Goal: Contribute content

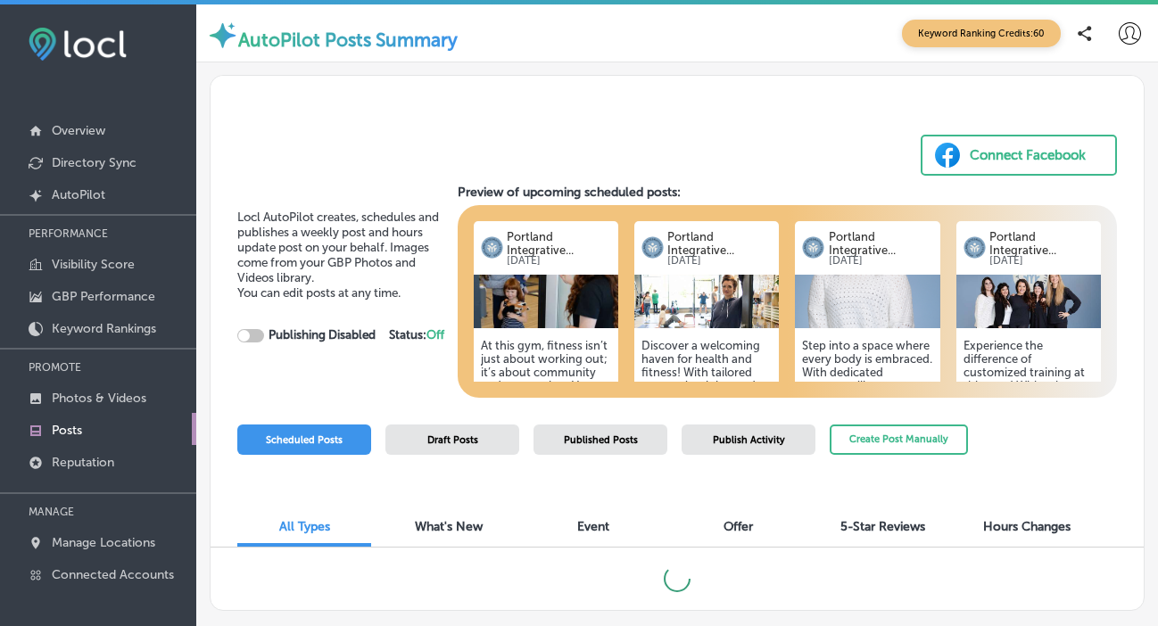
checkbox input "true"
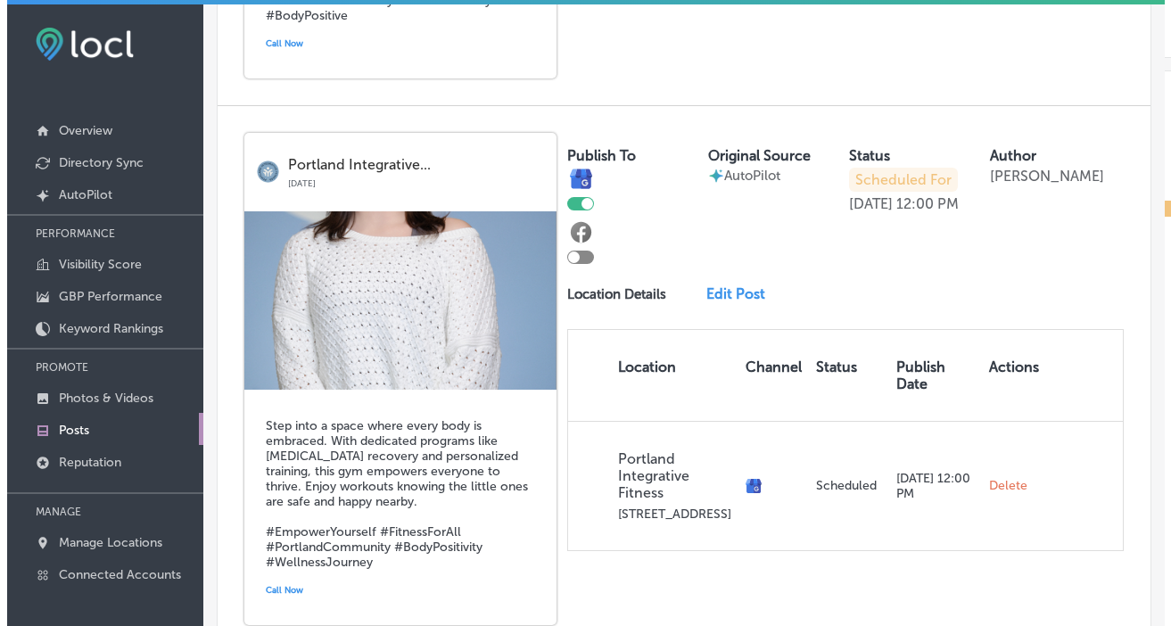
scroll to position [1568, 0]
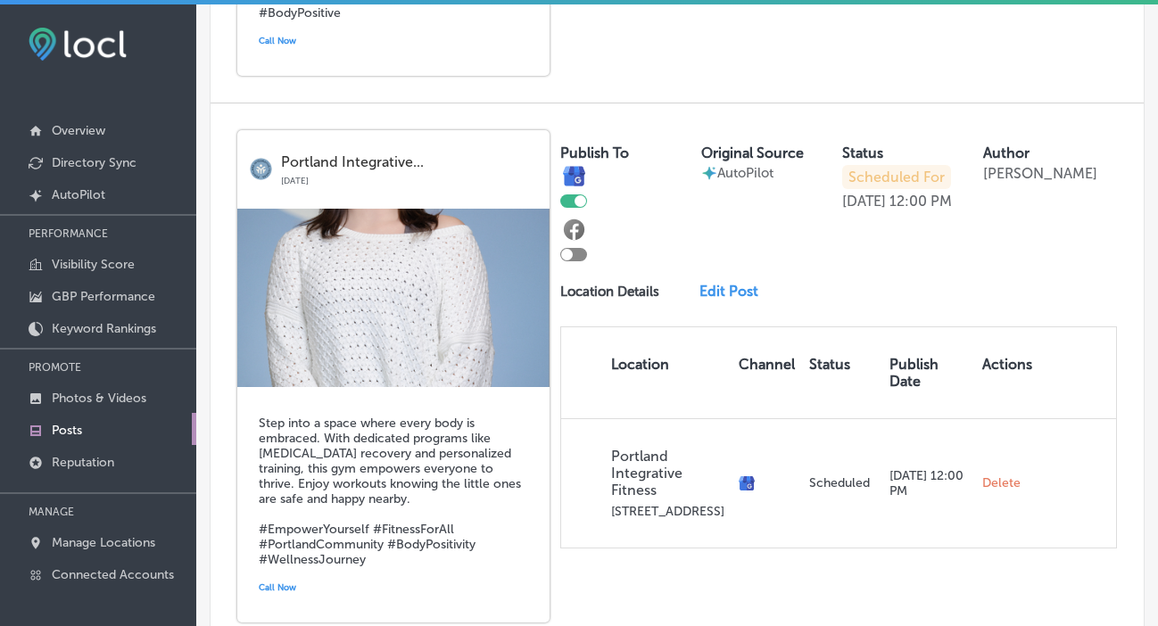
click at [260, 416] on h5 "Step into a space where every body is embraced. With dedicated programs like [M…" at bounding box center [393, 492] width 269 height 152
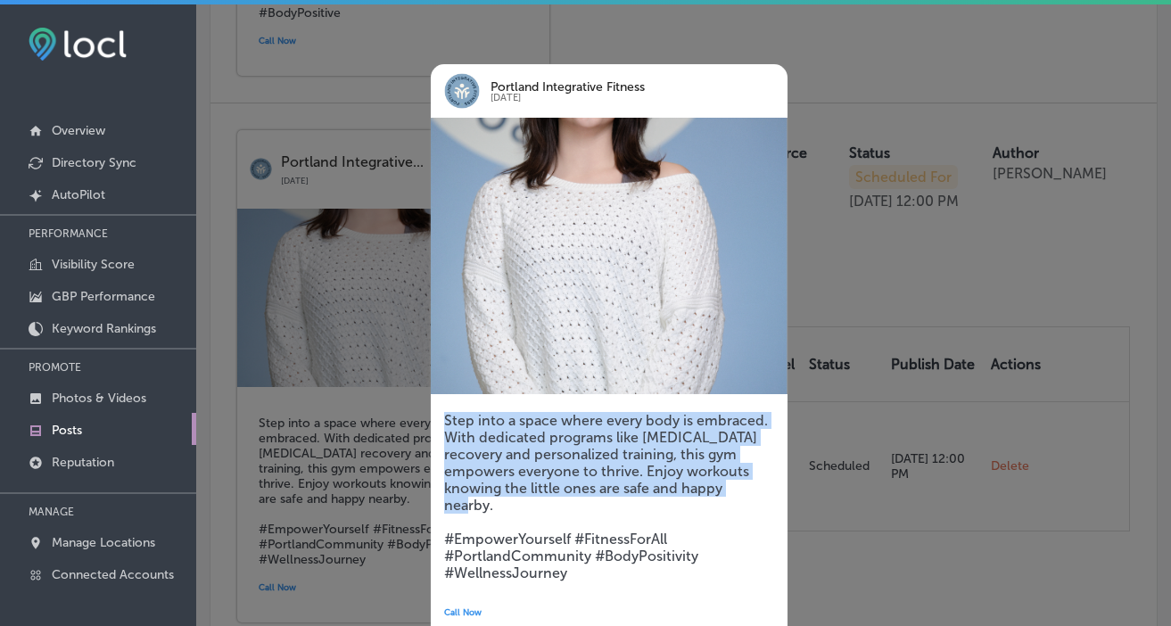
drag, startPoint x: 445, startPoint y: 420, endPoint x: 600, endPoint y: 511, distance: 179.9
click at [600, 511] on h5 "Step into a space where every body is embraced. With dedicated programs like [M…" at bounding box center [609, 496] width 330 height 169
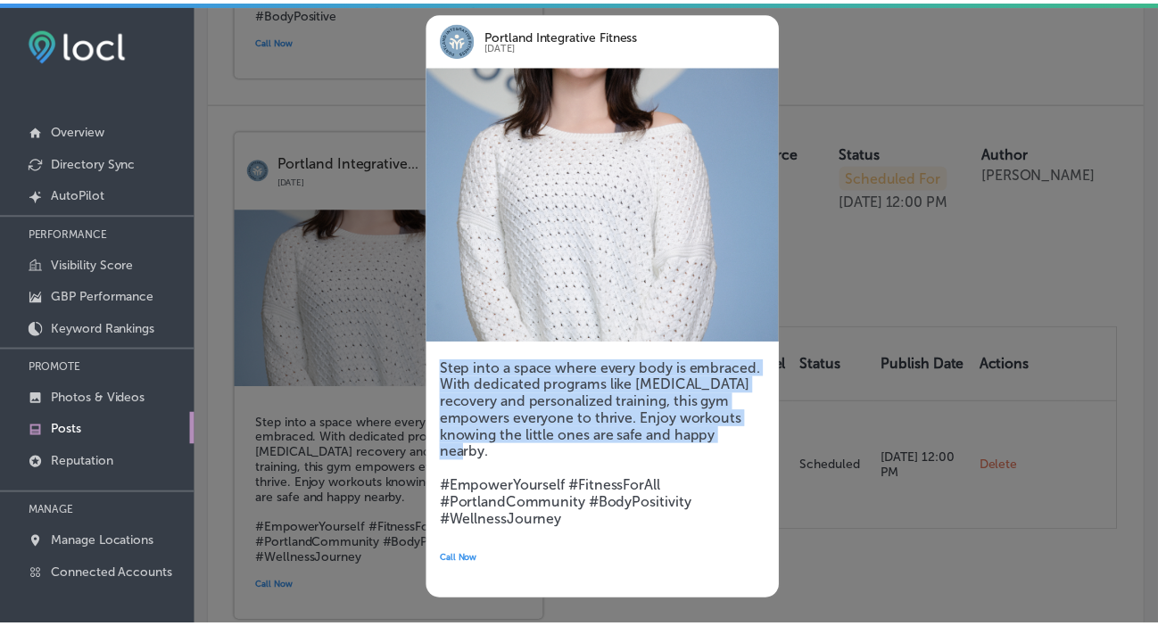
scroll to position [54, 0]
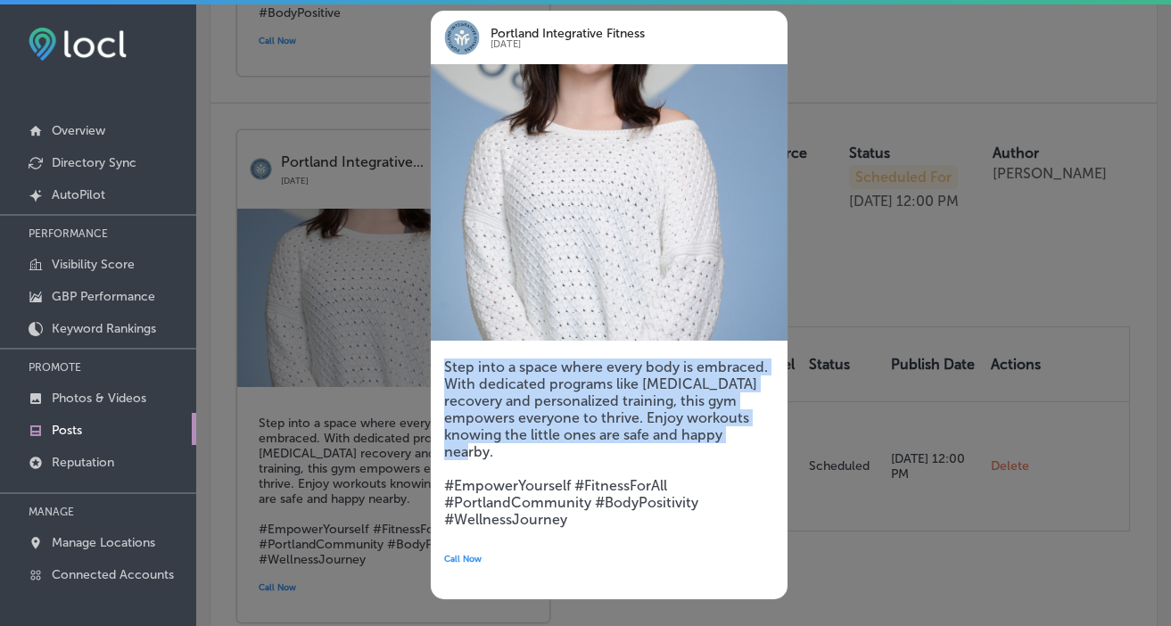
click at [657, 310] on img at bounding box center [609, 202] width 357 height 277
click at [653, 269] on img at bounding box center [609, 202] width 357 height 277
drag, startPoint x: 653, startPoint y: 269, endPoint x: 653, endPoint y: 335, distance: 66.0
click at [653, 335] on img at bounding box center [609, 202] width 357 height 277
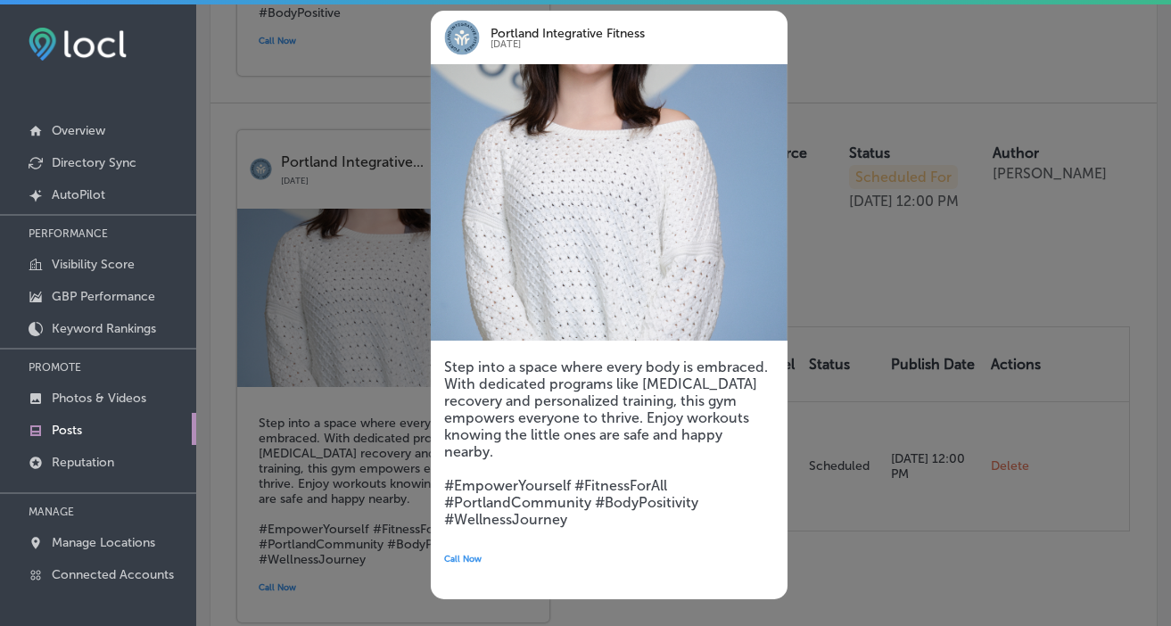
click at [371, 458] on div at bounding box center [585, 313] width 1171 height 626
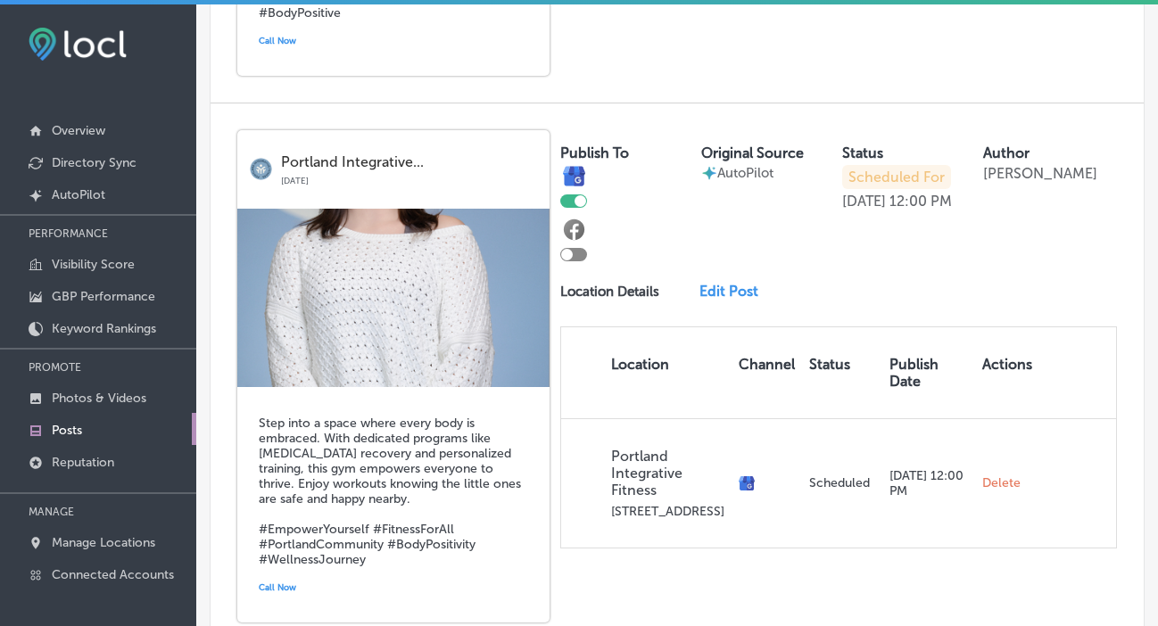
click at [717, 283] on link "Edit Post" at bounding box center [734, 291] width 70 height 17
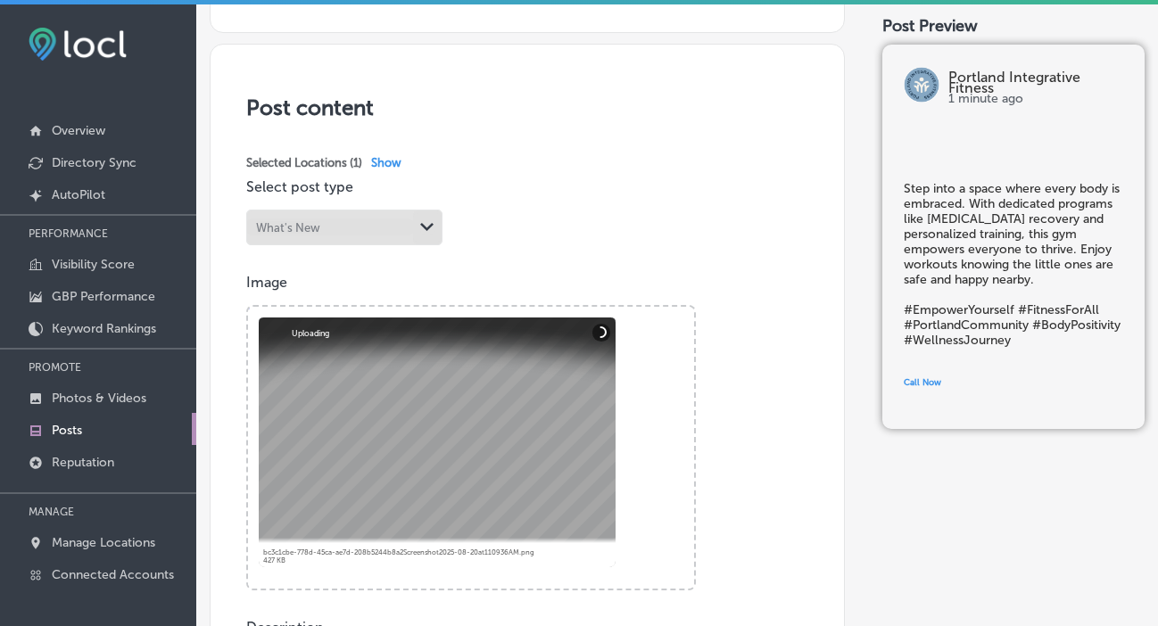
scroll to position [308, 0]
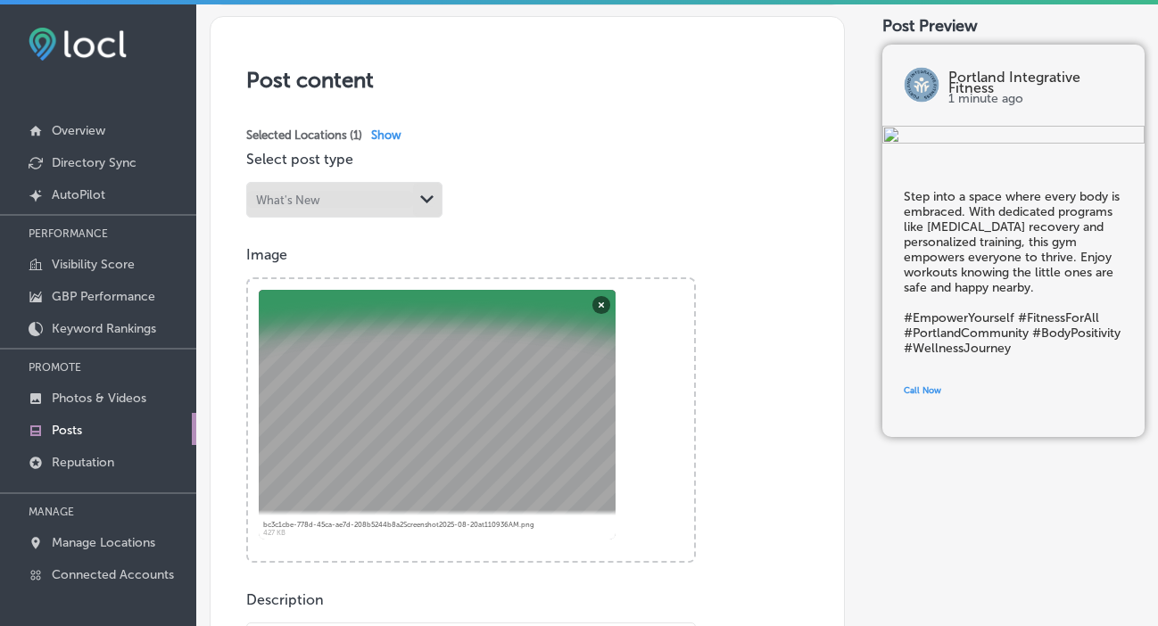
drag, startPoint x: 515, startPoint y: 392, endPoint x: 516, endPoint y: 474, distance: 82.1
click at [516, 474] on div at bounding box center [437, 415] width 357 height 250
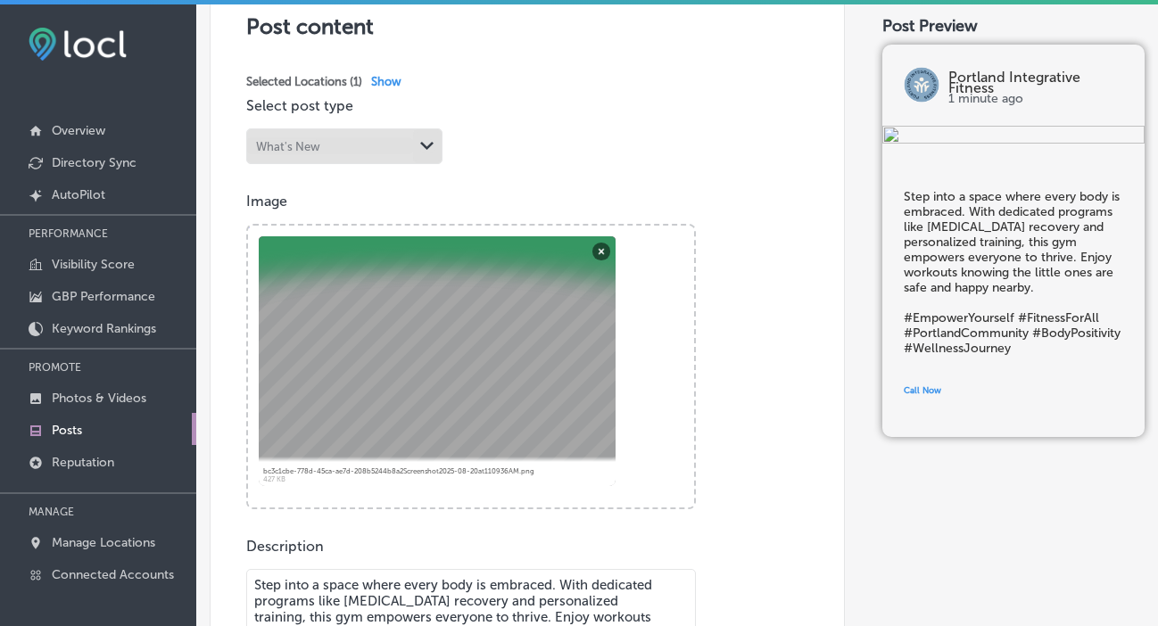
scroll to position [360, 0]
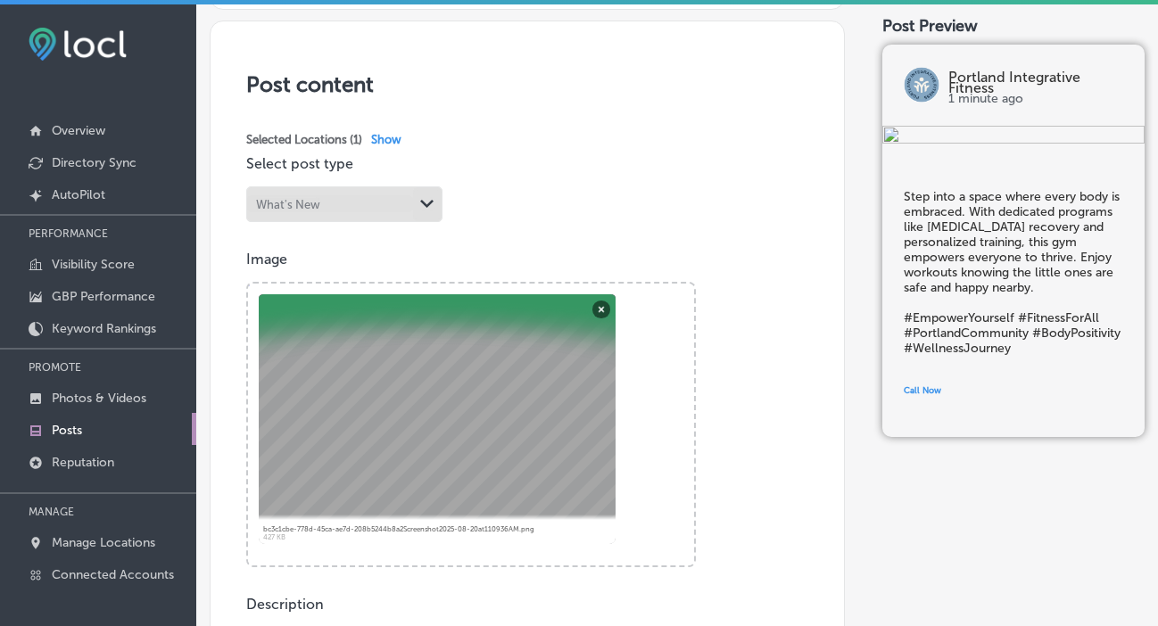
drag, startPoint x: 542, startPoint y: 335, endPoint x: 541, endPoint y: 361, distance: 25.9
click at [541, 361] on div at bounding box center [437, 419] width 357 height 250
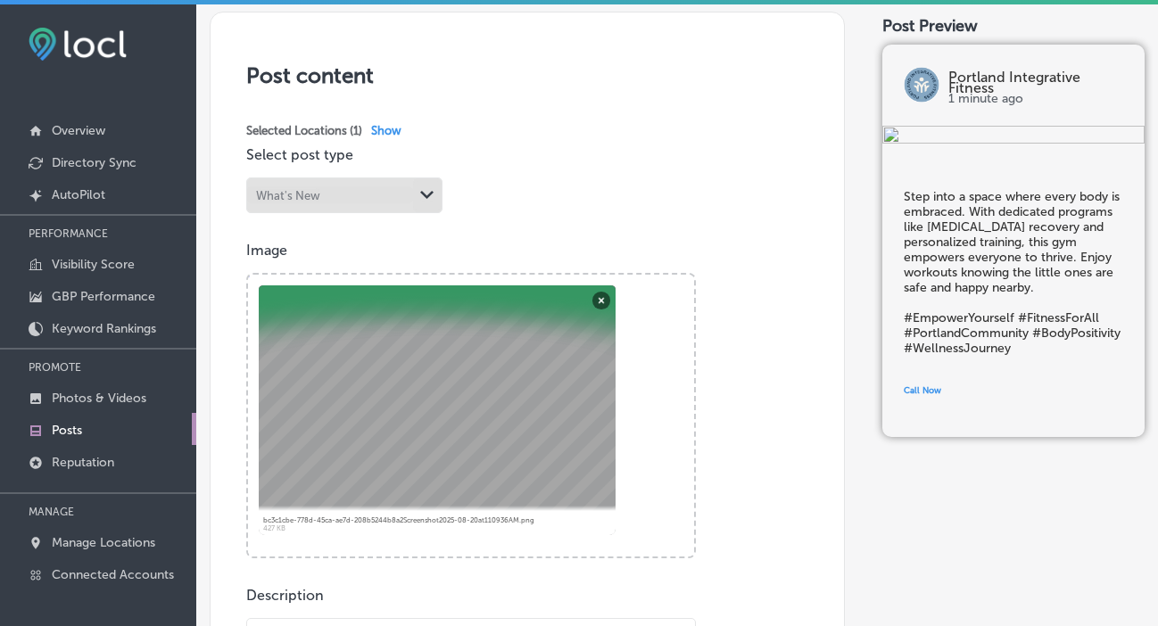
scroll to position [314, 0]
drag, startPoint x: 494, startPoint y: 392, endPoint x: 486, endPoint y: 440, distance: 47.9
click at [486, 442] on div at bounding box center [437, 409] width 357 height 250
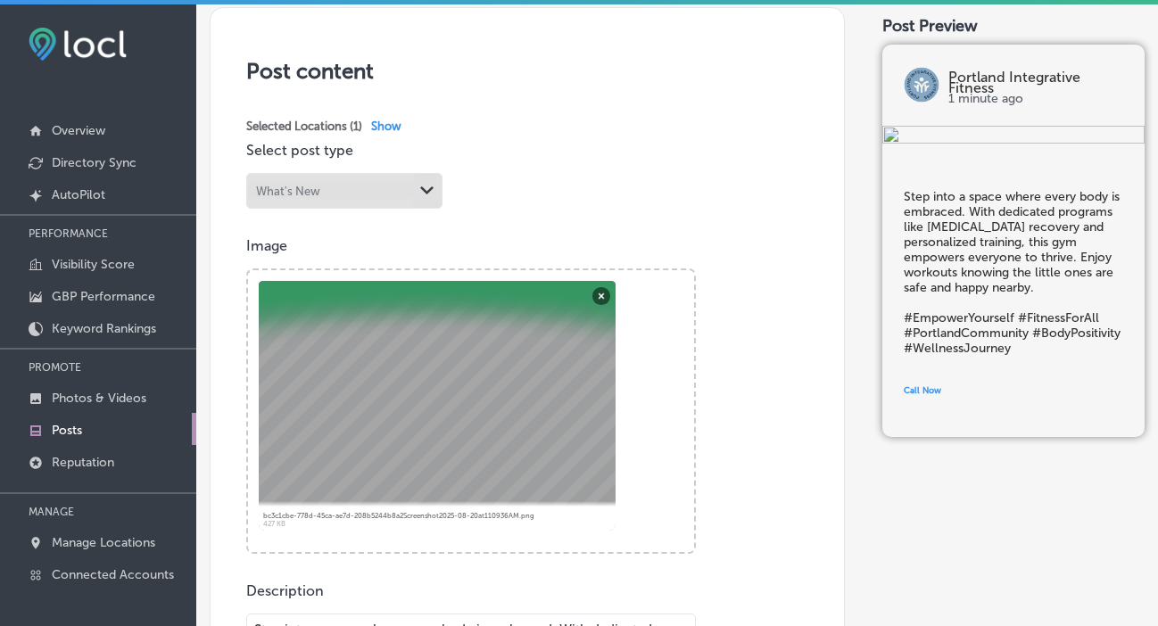
scroll to position [286, 0]
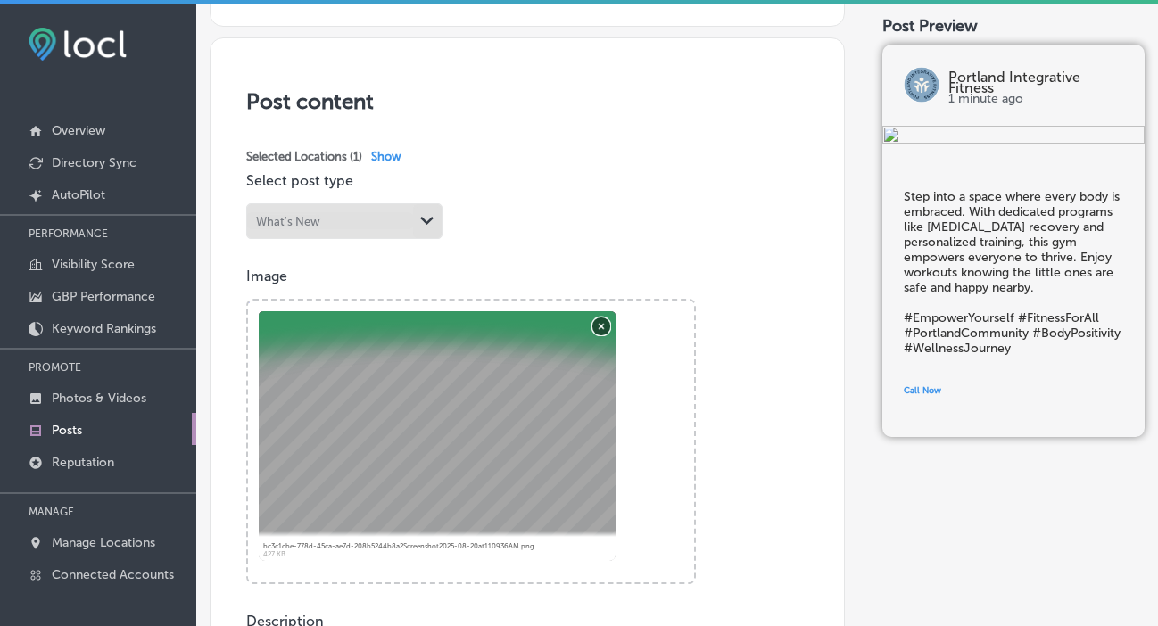
click at [602, 326] on button "Remove" at bounding box center [601, 326] width 18 height 18
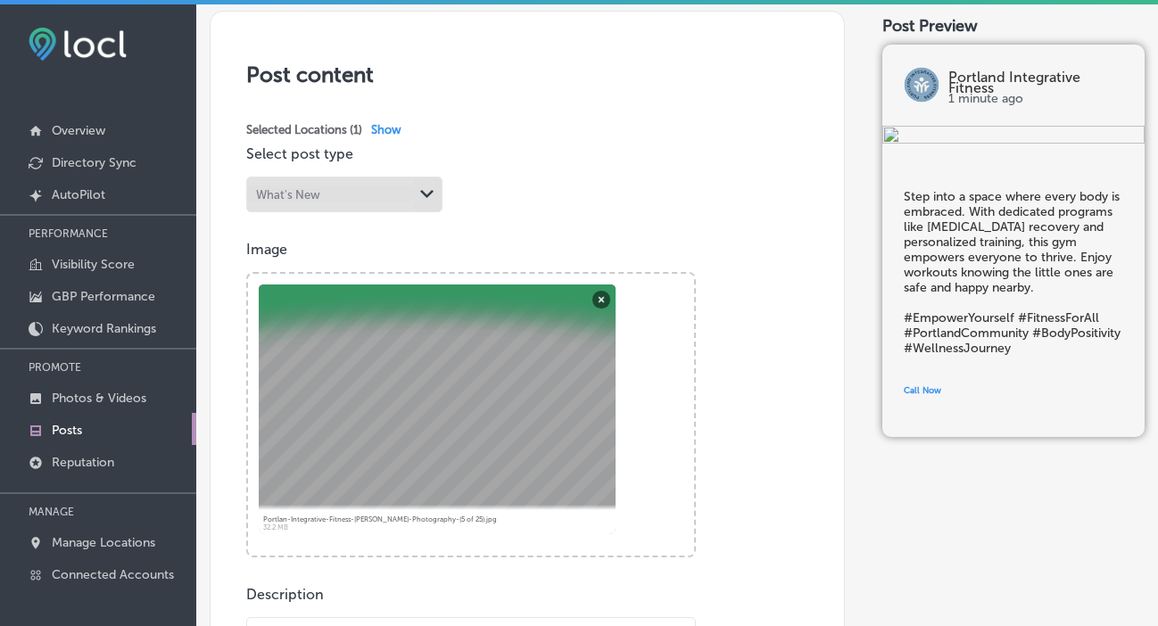
scroll to position [310, 0]
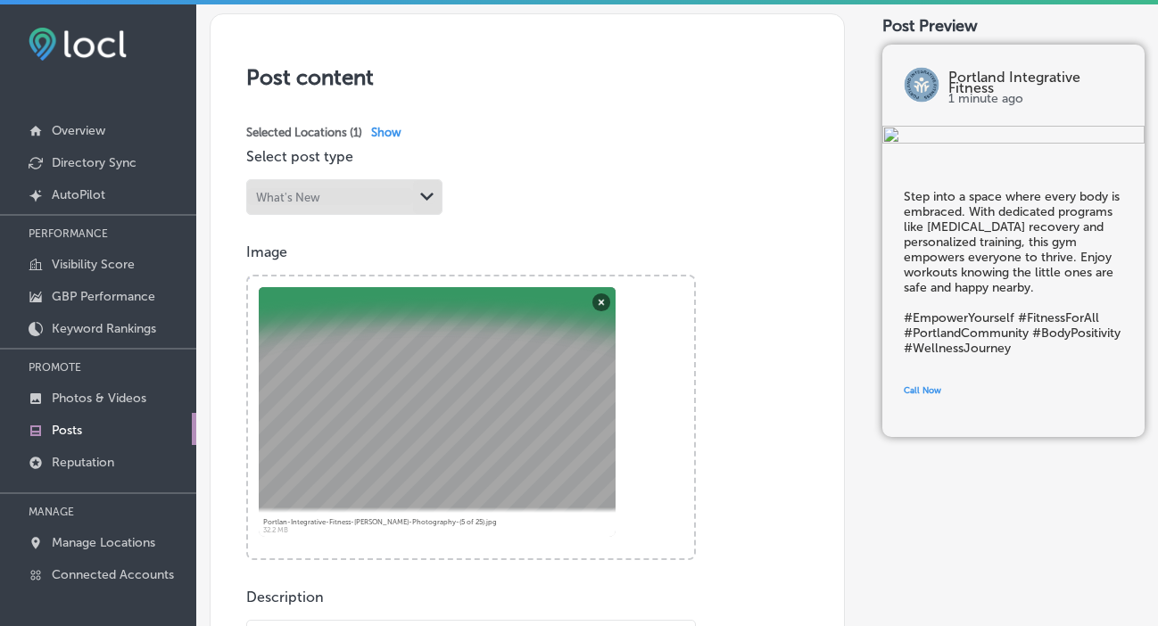
drag, startPoint x: 482, startPoint y: 425, endPoint x: 479, endPoint y: 464, distance: 39.3
click at [479, 464] on div at bounding box center [437, 412] width 357 height 250
click at [601, 304] on button "Remove" at bounding box center [601, 302] width 18 height 18
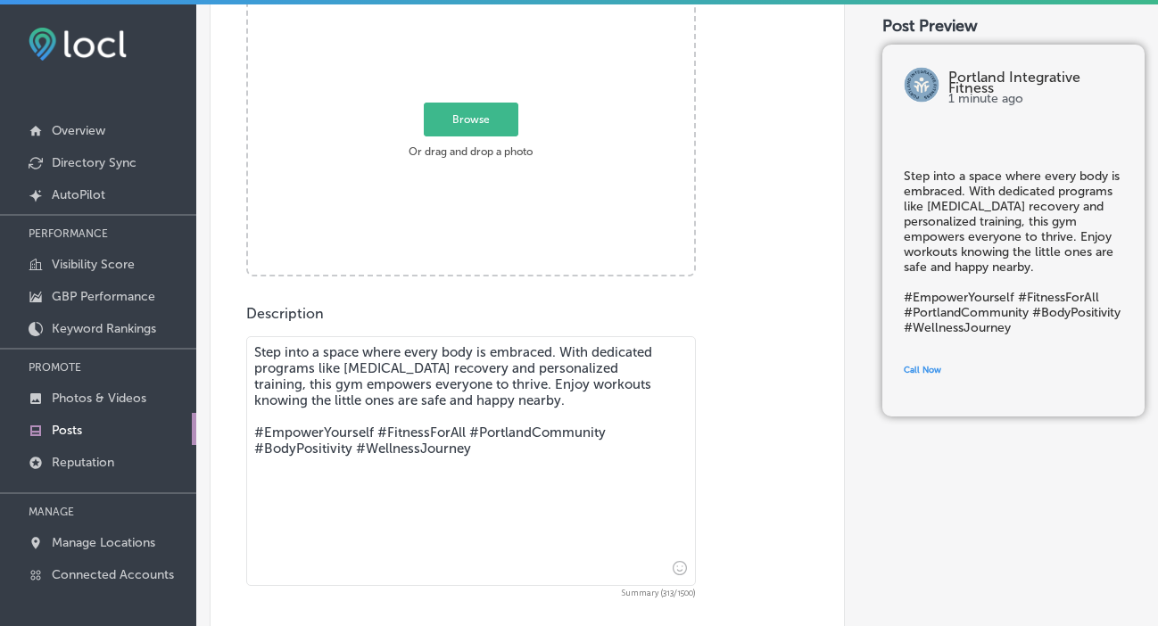
scroll to position [581, 0]
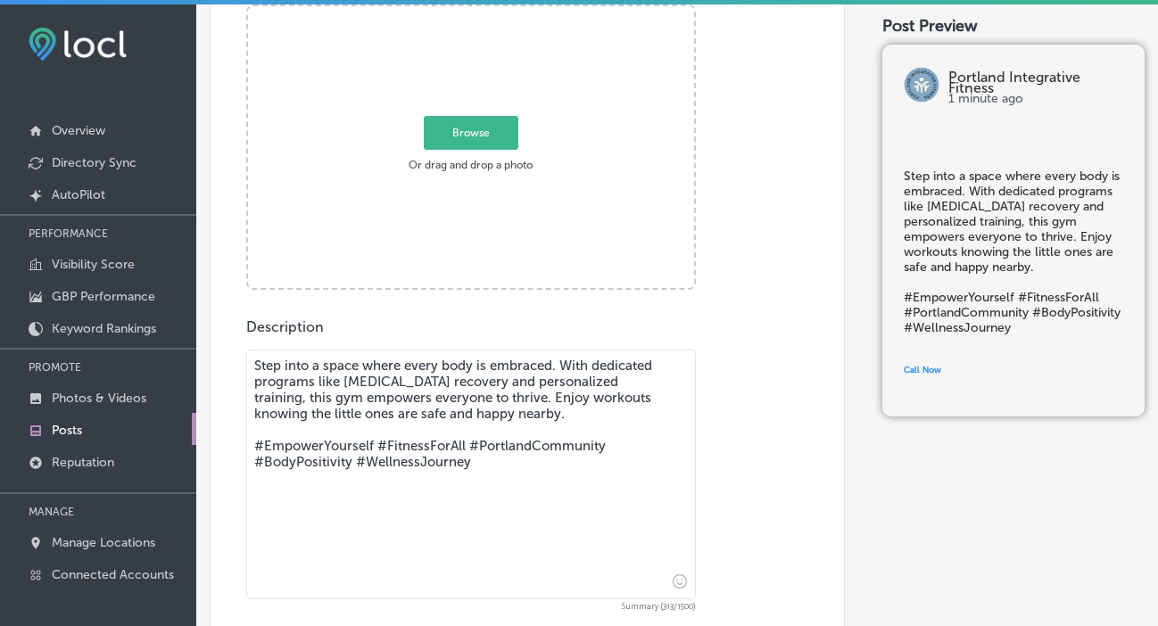
click at [461, 128] on span "Browse" at bounding box center [471, 133] width 95 height 34
click at [461, 12] on input "Browse Or drag and drop a photo" at bounding box center [471, 8] width 446 height 5
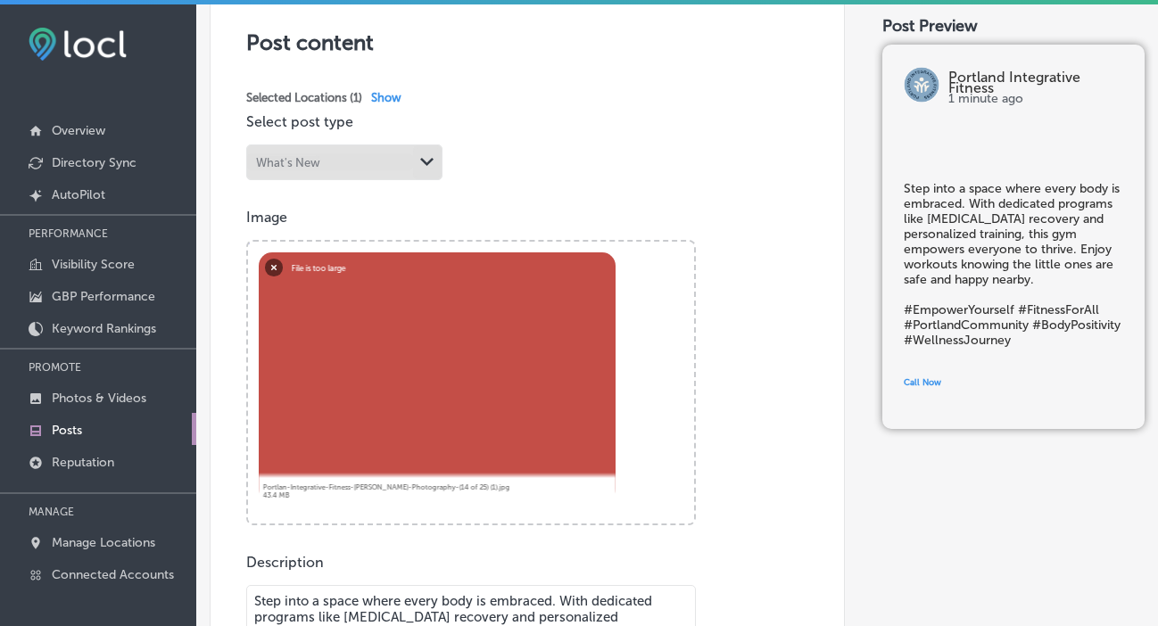
scroll to position [380, 0]
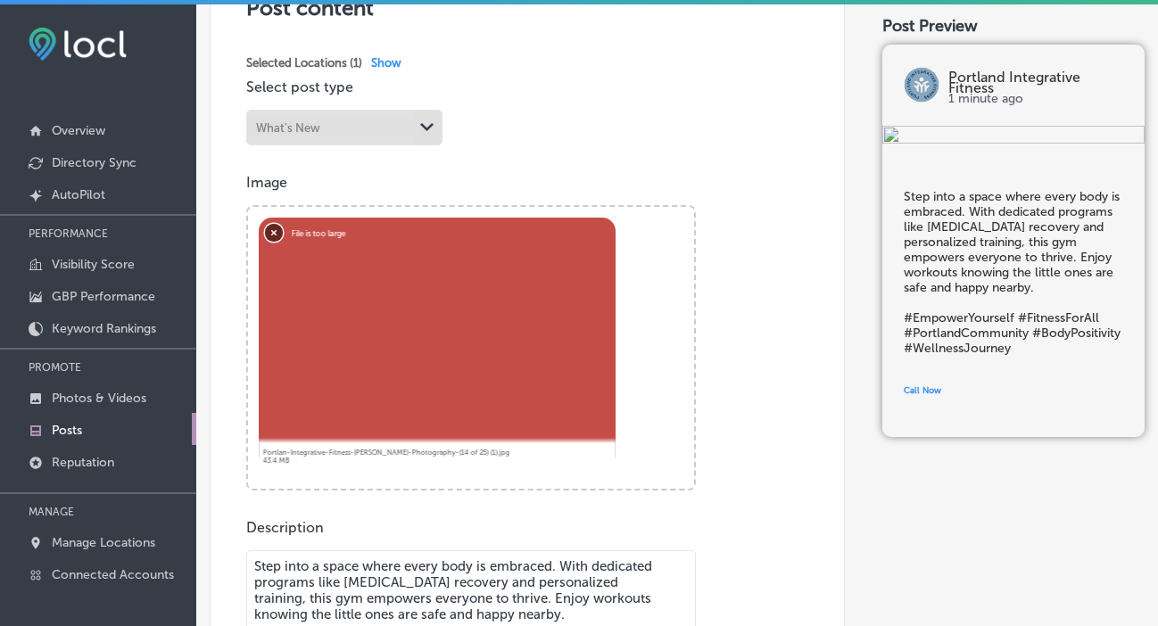
click at [272, 233] on button "Remove" at bounding box center [274, 232] width 18 height 18
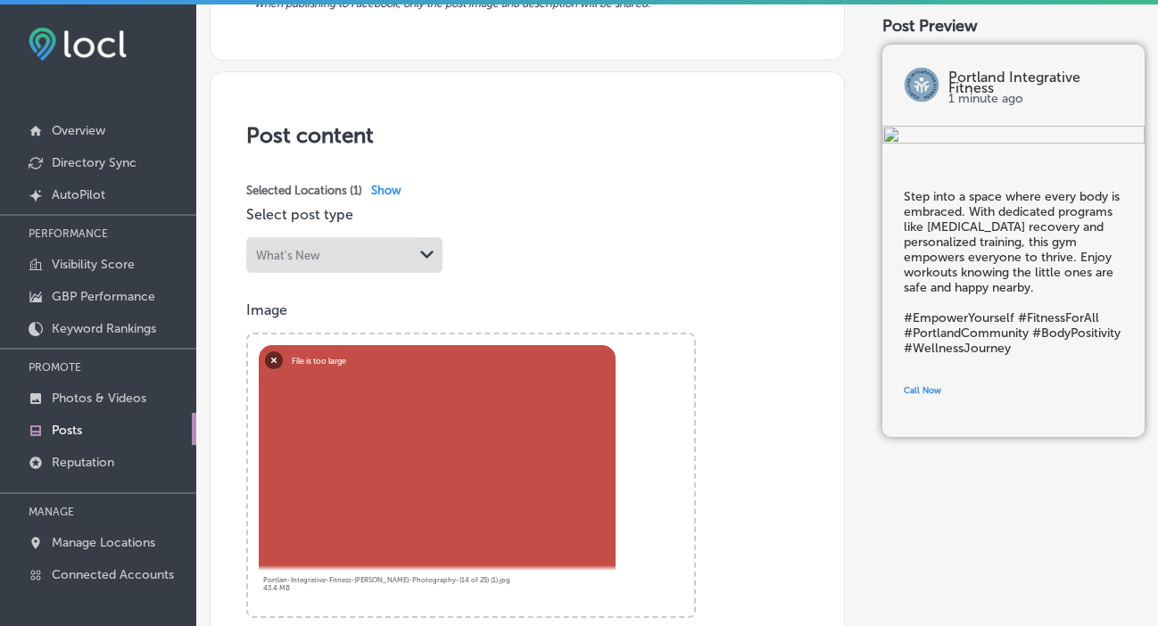
scroll to position [214, 0]
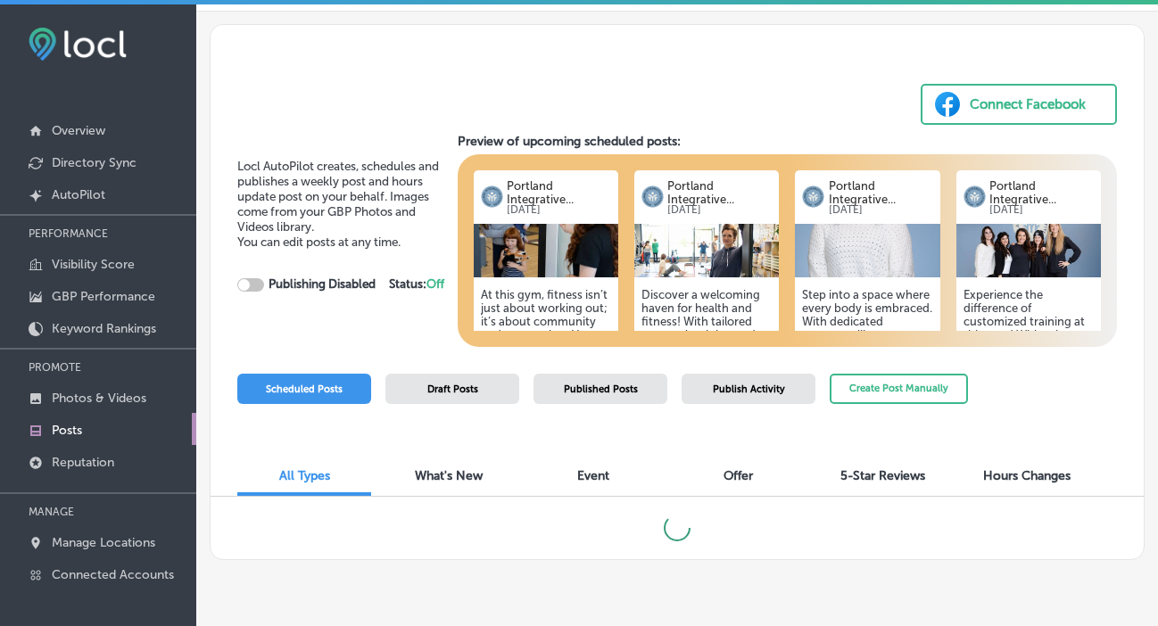
scroll to position [73, 0]
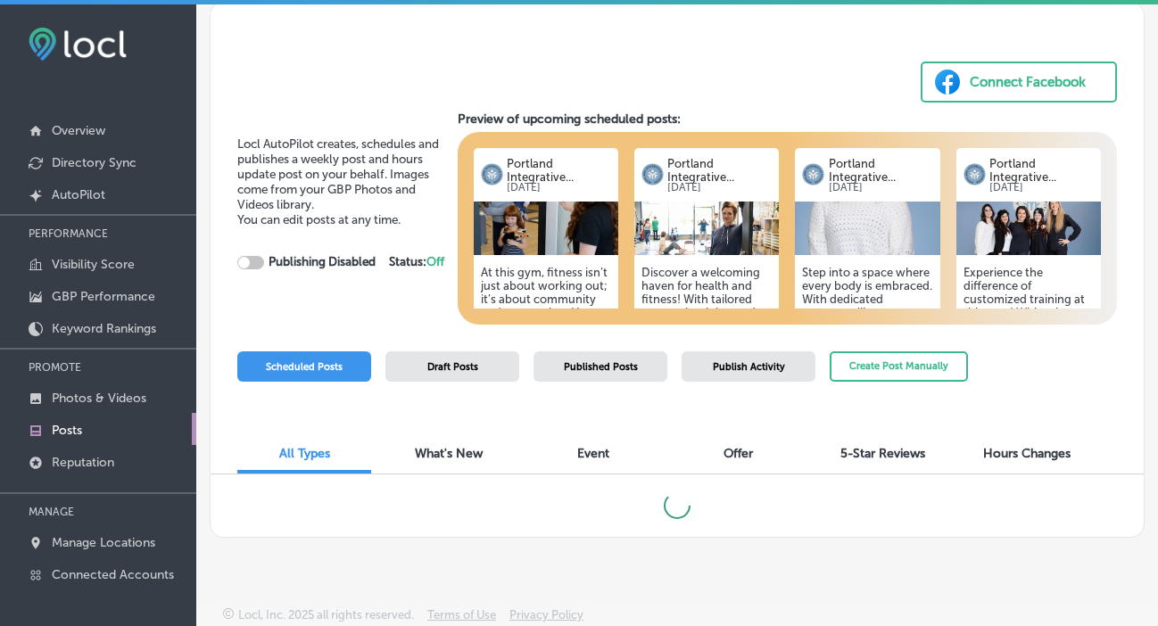
checkbox input "true"
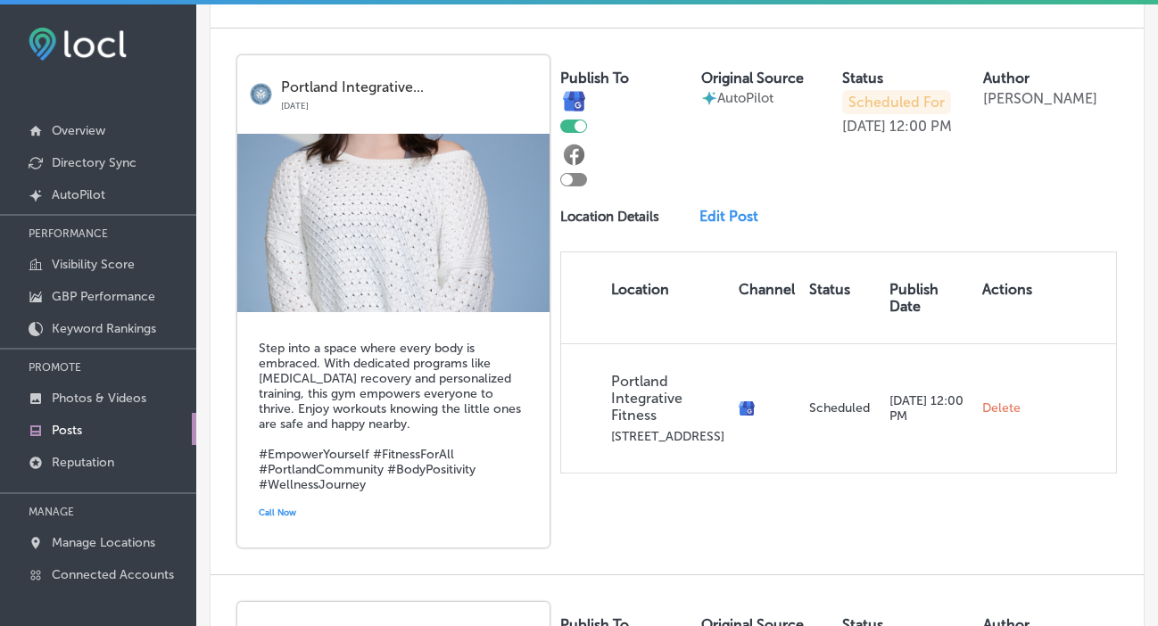
scroll to position [1581, 0]
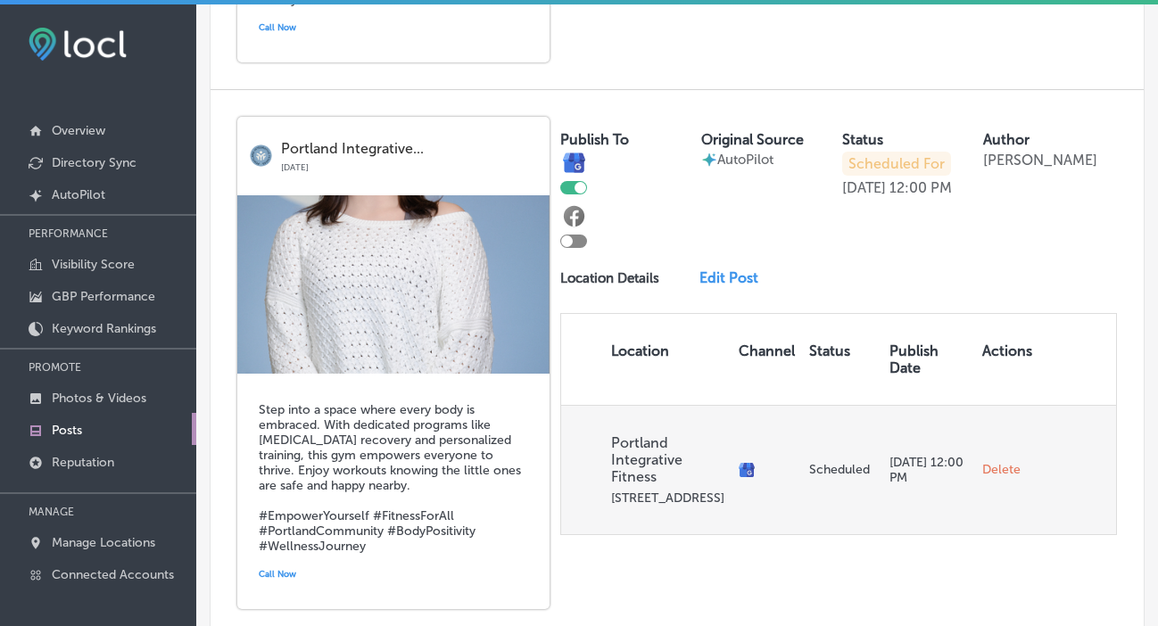
click at [996, 466] on span "Delete" at bounding box center [1001, 470] width 38 height 16
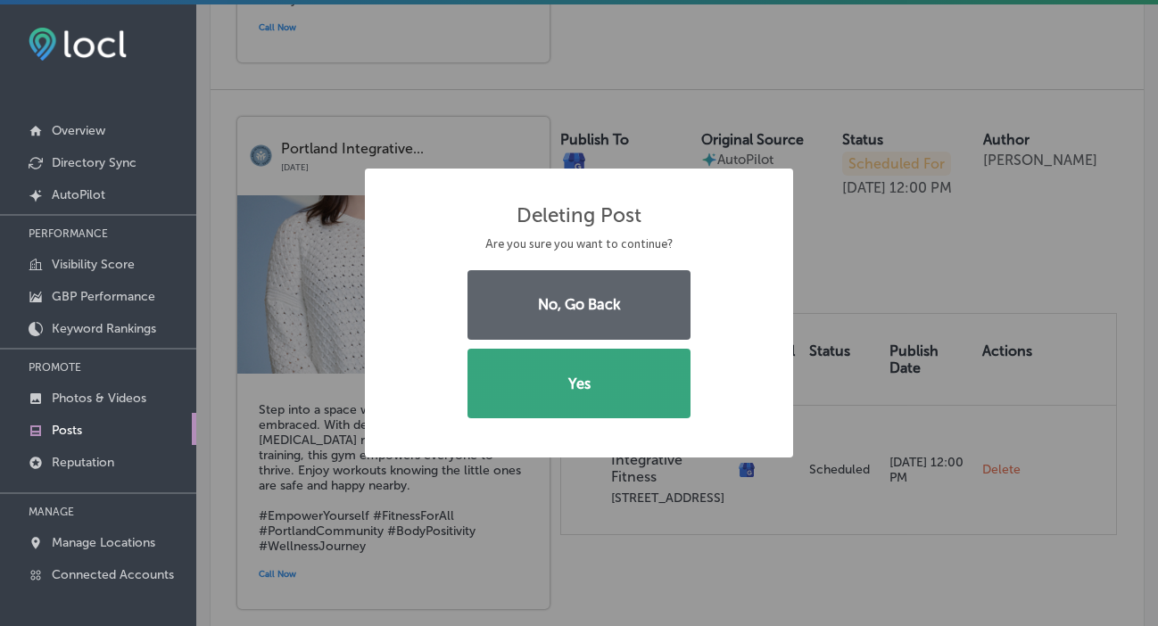
click at [619, 384] on button "Yes" at bounding box center [578, 384] width 223 height 70
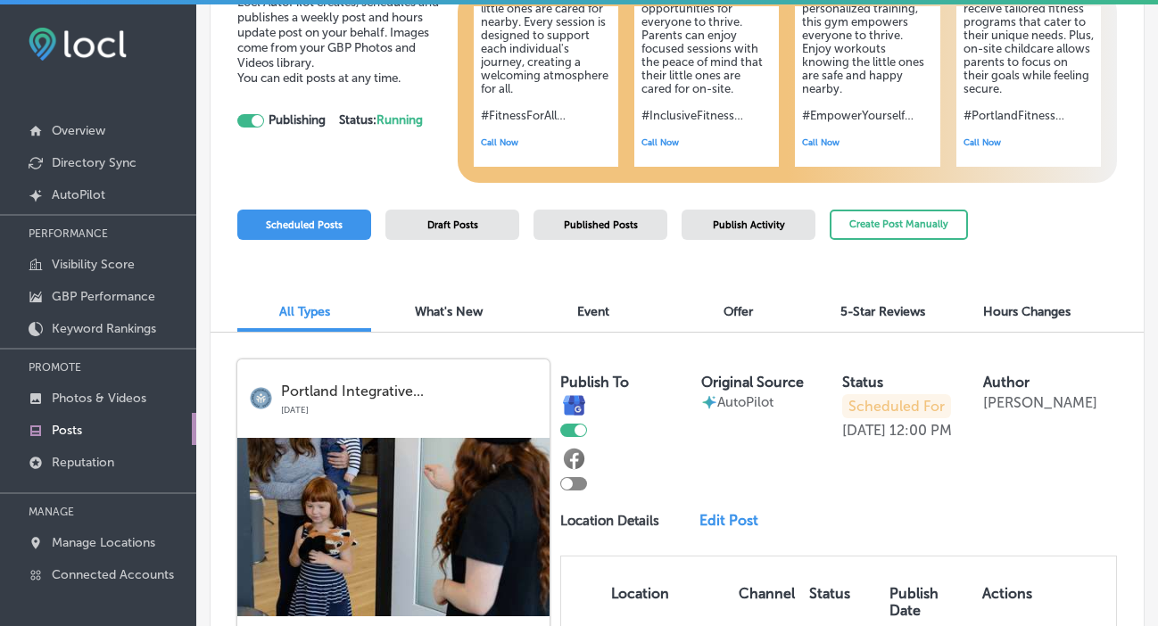
scroll to position [0, 0]
